Goal: Task Accomplishment & Management: Complete application form

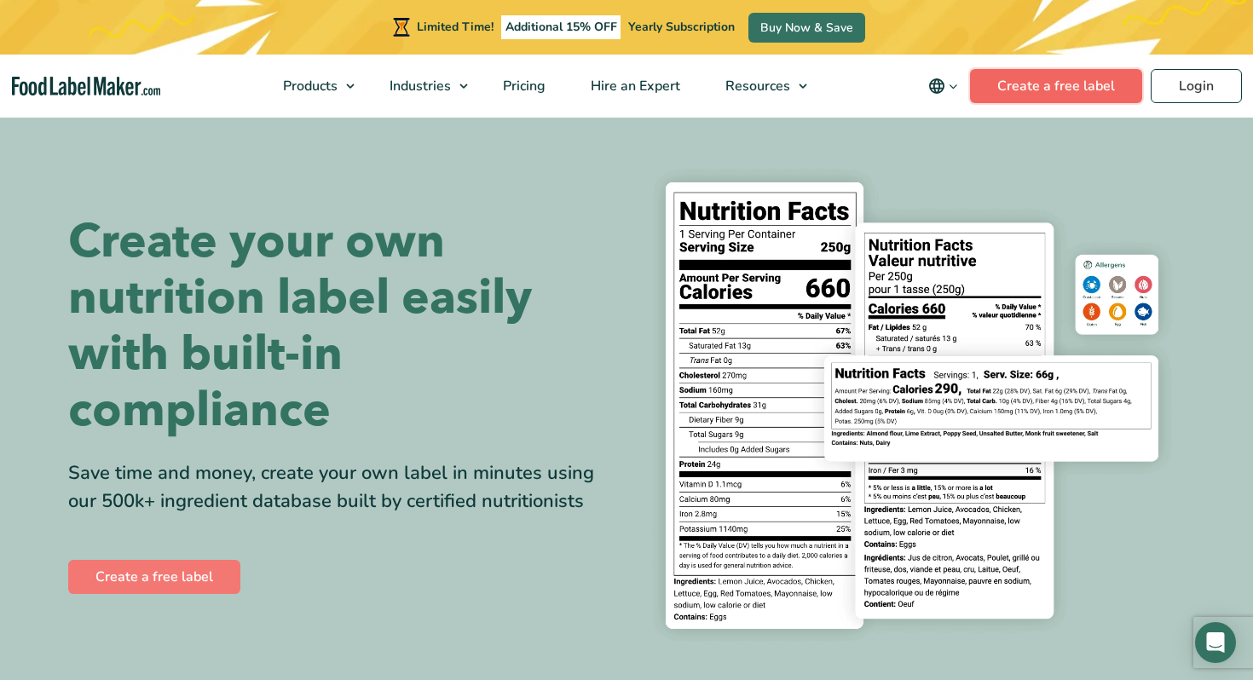
click at [1038, 81] on link "Create a free label" at bounding box center [1056, 86] width 172 height 34
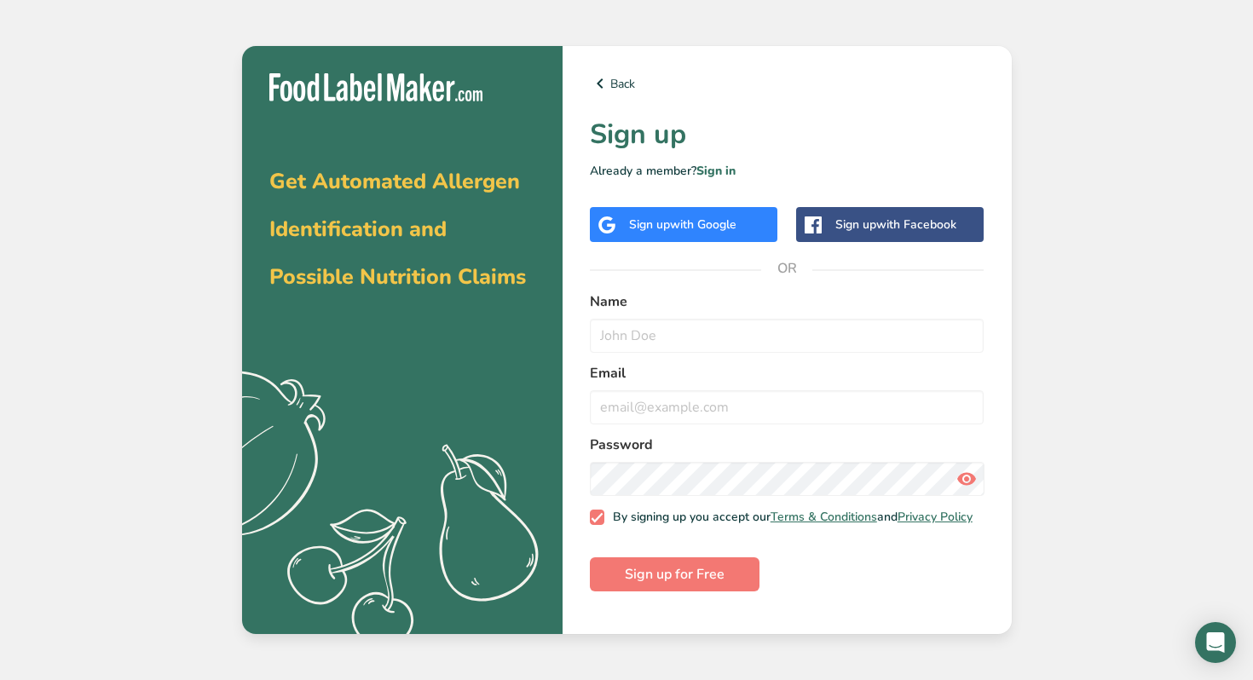
click at [664, 231] on div "Sign up with Google" at bounding box center [682, 225] width 107 height 18
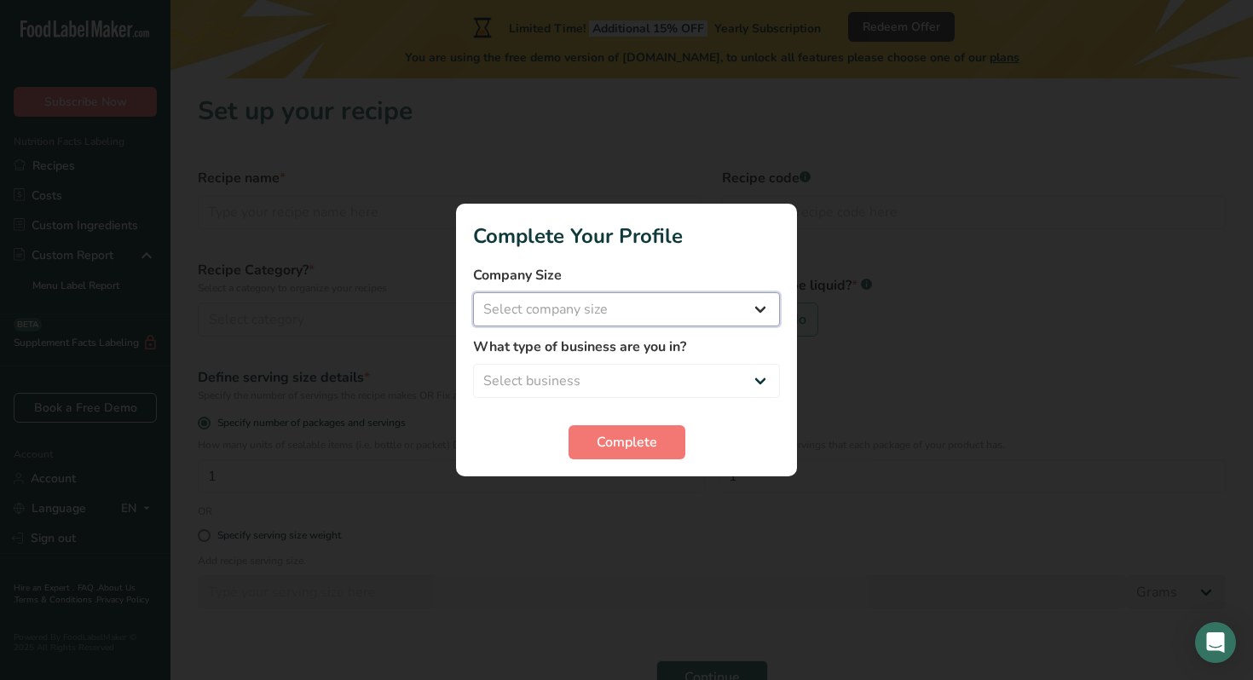
click at [663, 322] on select "Select company size Fewer than 10 Employees 10 to 50 Employees 51 to 500 Employ…" at bounding box center [626, 309] width 307 height 34
select select "1"
click at [473, 292] on select "Select company size Fewer than 10 Employees 10 to 50 Employees 51 to 500 Employ…" at bounding box center [626, 309] width 307 height 34
click at [662, 380] on select "Select business Packaged Food Manufacturer Restaurant & Cafe Bakery Meal Plans …" at bounding box center [626, 381] width 307 height 34
select select "8"
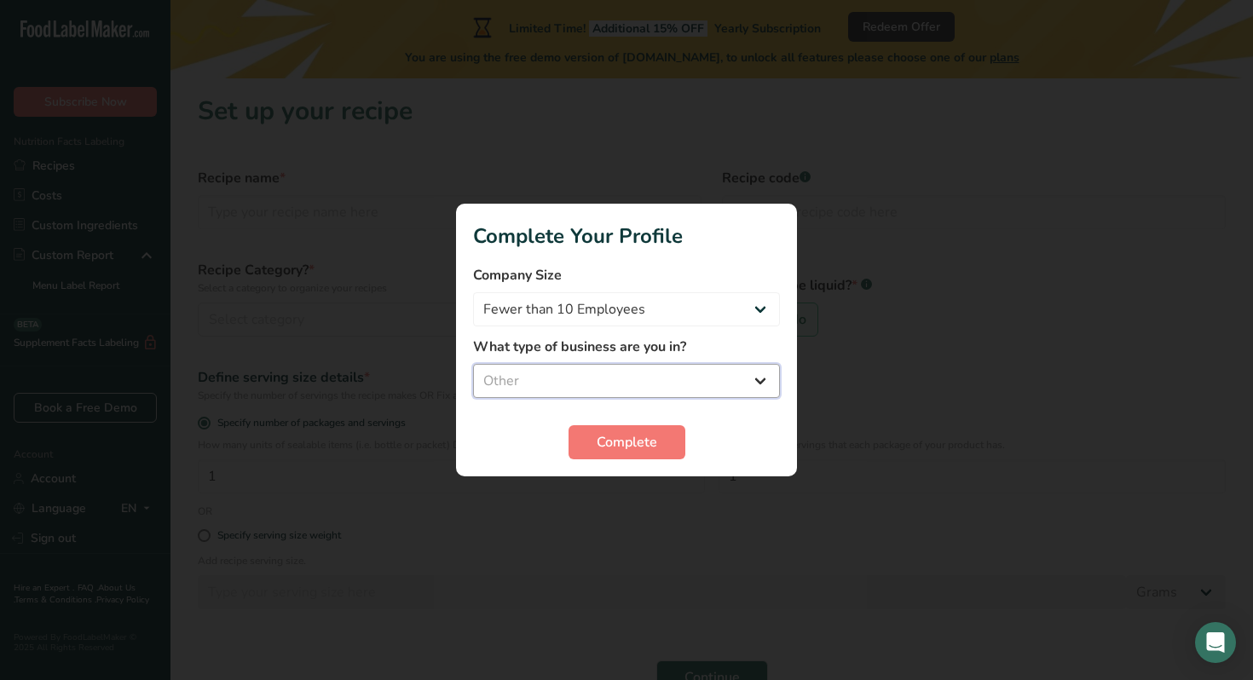
click at [473, 364] on select "Select business Packaged Food Manufacturer Restaurant & Cafe Bakery Meal Plans …" at bounding box center [626, 381] width 307 height 34
click at [644, 456] on button "Complete" at bounding box center [627, 442] width 117 height 34
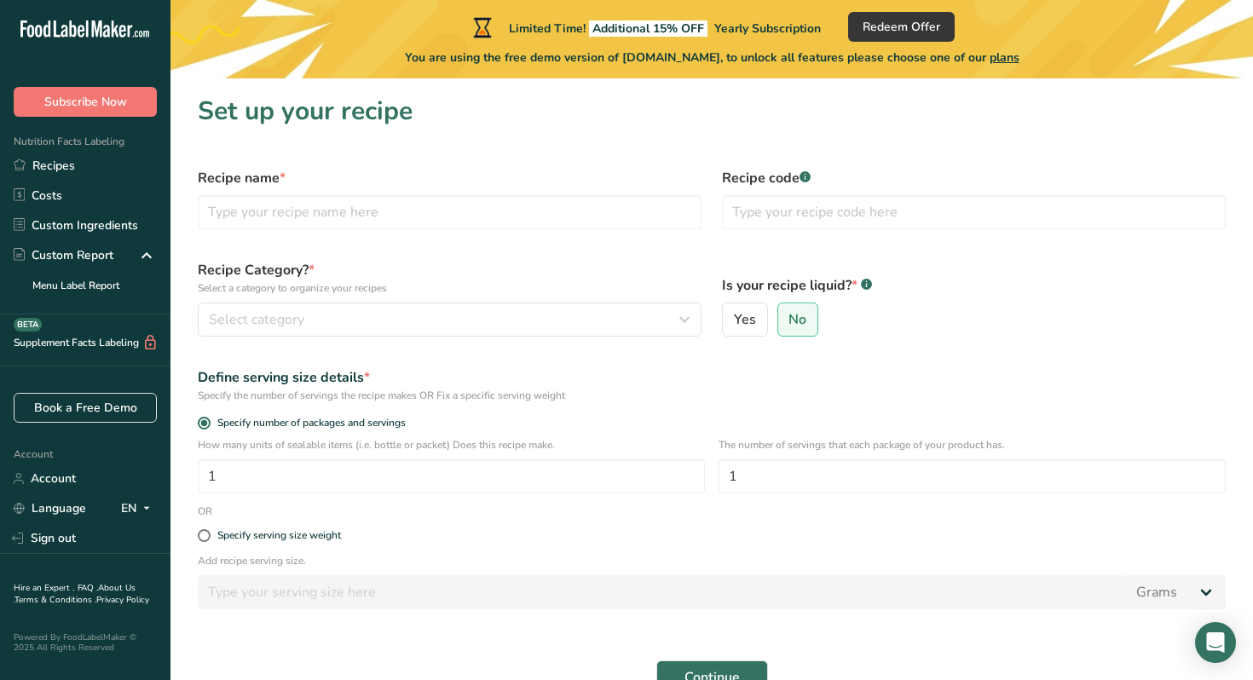
click at [491, 233] on div "Recipe name *" at bounding box center [450, 199] width 524 height 82
click at [485, 224] on input "text" at bounding box center [450, 212] width 504 height 34
click at [586, 209] on input "text" at bounding box center [450, 212] width 504 height 34
type input "Kettle corn"
click at [610, 263] on label "Recipe Category? * Select a category to organize your recipes" at bounding box center [450, 278] width 504 height 36
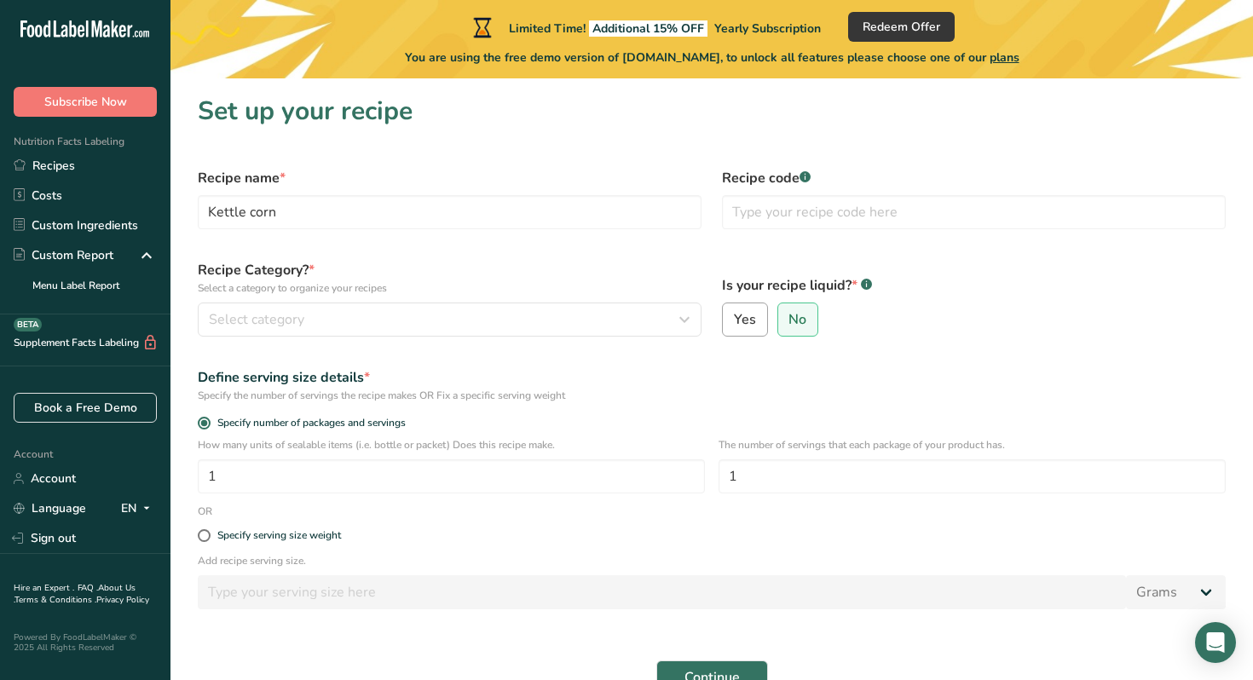
click at [757, 329] on label "Yes" at bounding box center [745, 320] width 46 height 34
click at [734, 326] on input "Yes" at bounding box center [728, 320] width 11 height 11
radio input "true"
radio input "false"
select select "22"
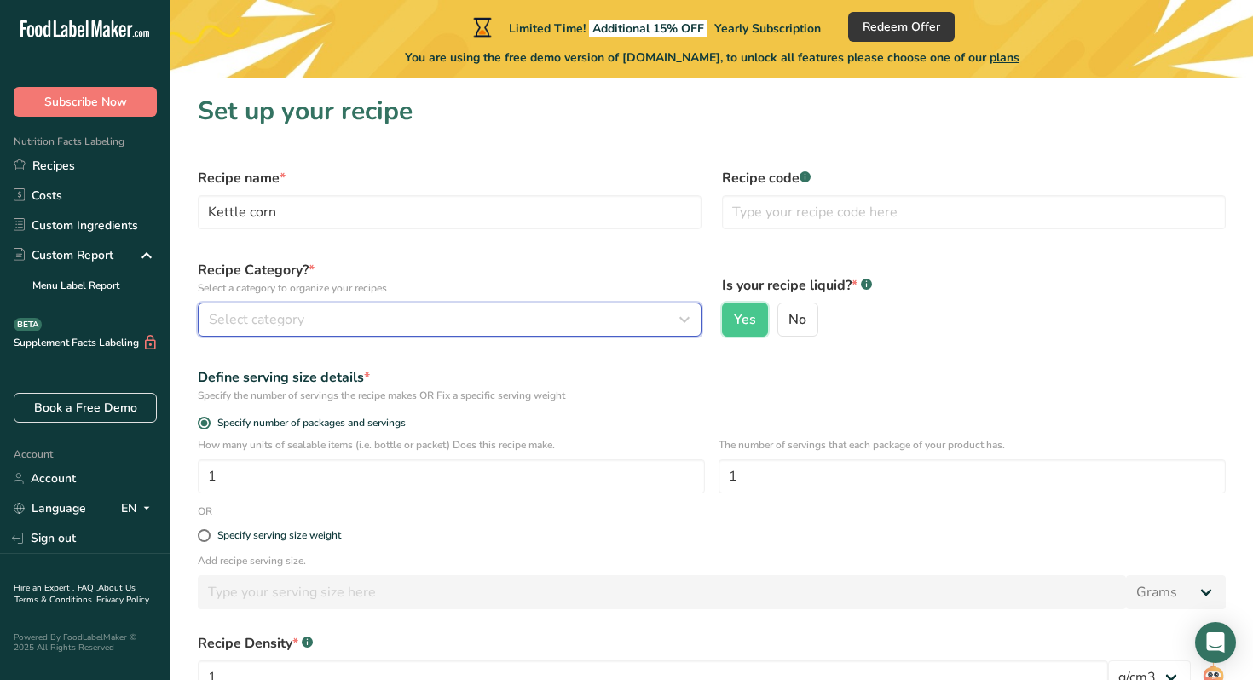
click at [637, 320] on div "Select category" at bounding box center [444, 319] width 471 height 20
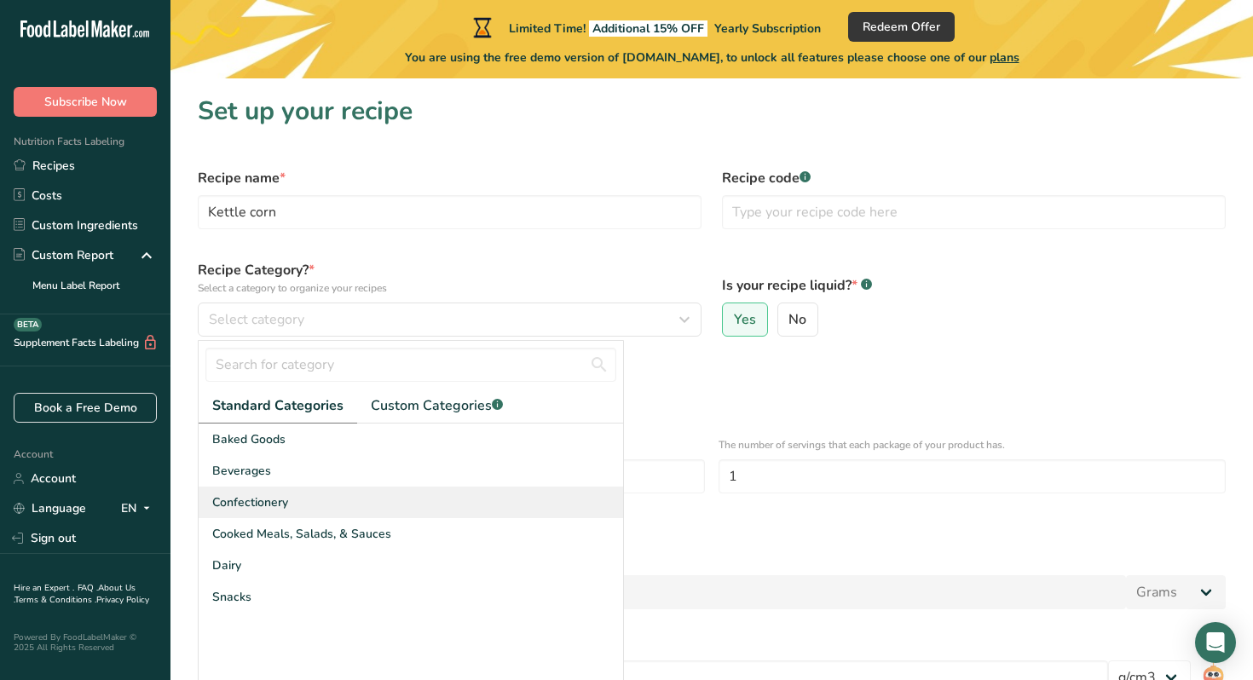
click at [558, 510] on div "Confectionery" at bounding box center [411, 503] width 425 height 32
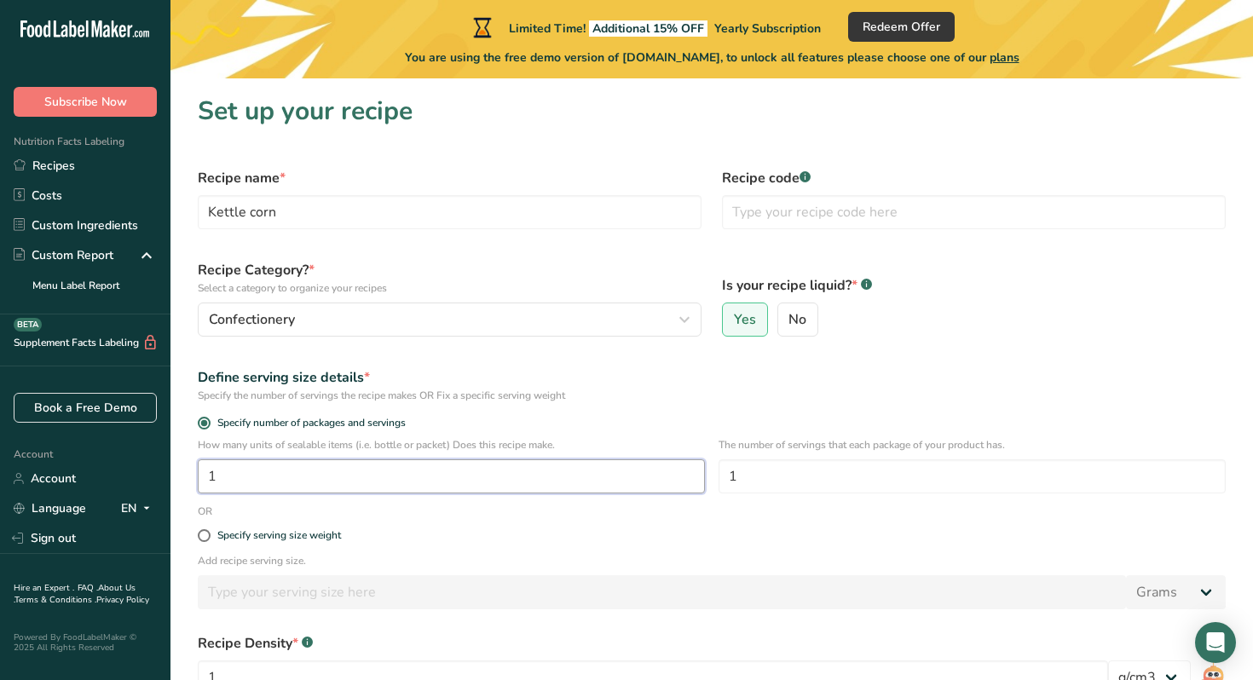
click at [550, 480] on input "1" at bounding box center [451, 477] width 507 height 34
type input "1"
